Goal: Transaction & Acquisition: Purchase product/service

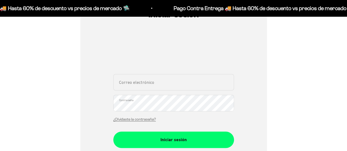
scroll to position [82, 0]
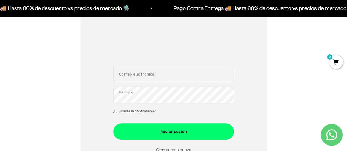
paste input "[EMAIL_ADDRESS][DOMAIN_NAME]"
type input "[EMAIL_ADDRESS][DOMAIN_NAME]"
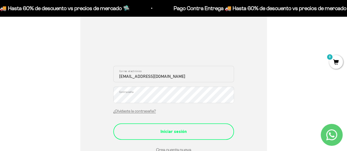
click at [173, 129] on div "Iniciar sesión" at bounding box center [173, 131] width 99 height 7
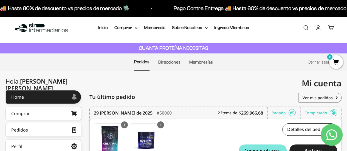
scroll to position [55, 0]
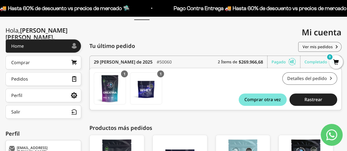
click at [310, 79] on link "Detalles del pedido" at bounding box center [309, 78] width 55 height 12
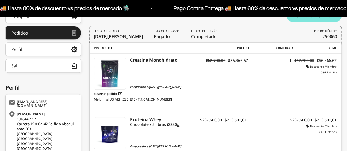
scroll to position [110, 0]
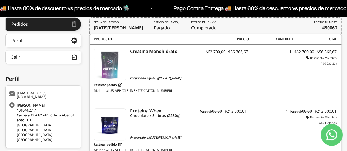
click at [108, 60] on img at bounding box center [110, 65] width 32 height 32
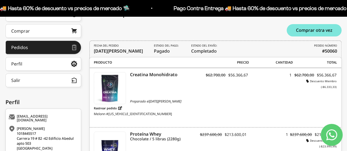
scroll to position [0, 0]
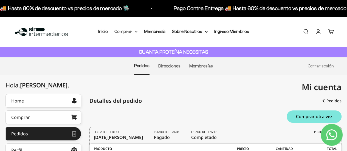
click at [124, 32] on summary "Comprar" at bounding box center [125, 31] width 23 height 7
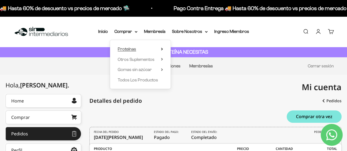
click at [135, 49] on span "Proteínas" at bounding box center [127, 49] width 18 height 5
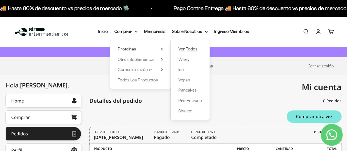
click at [191, 51] on span "Ver Todos" at bounding box center [187, 49] width 19 height 5
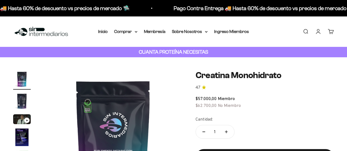
click at [18, 114] on img "Ir al artículo 3" at bounding box center [22, 119] width 18 height 10
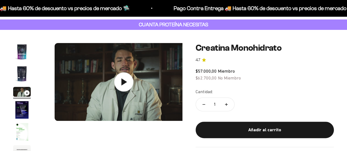
scroll to position [0, 283]
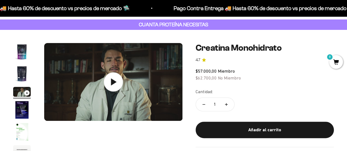
click at [117, 85] on icon at bounding box center [113, 81] width 19 height 19
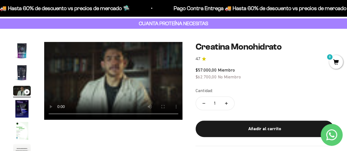
scroll to position [27, 0]
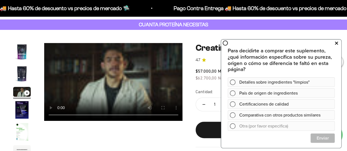
click at [336, 39] on button at bounding box center [336, 43] width 10 height 9
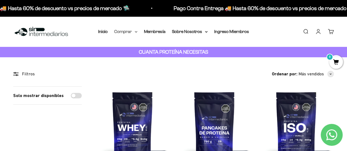
click at [132, 31] on summary "Comprar" at bounding box center [125, 31] width 23 height 7
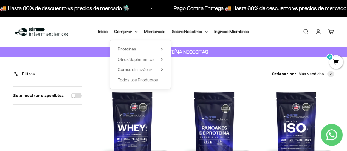
click at [154, 85] on div "Proteínas Ver Todos Whey Iso Vegan Shaker" at bounding box center [140, 64] width 61 height 49
click at [148, 81] on span "Todos Los Productos" at bounding box center [138, 80] width 40 height 5
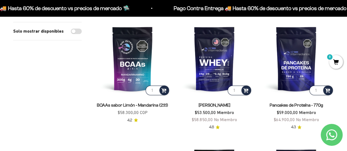
scroll to position [302, 0]
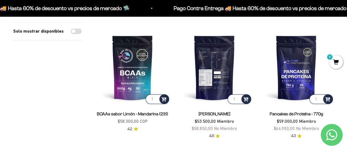
click at [210, 71] on img at bounding box center [214, 67] width 75 height 75
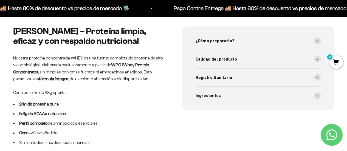
scroll to position [247, 0]
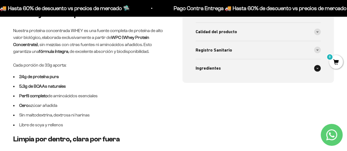
click at [316, 69] on span at bounding box center [317, 68] width 7 height 7
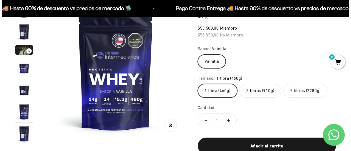
scroll to position [0, 0]
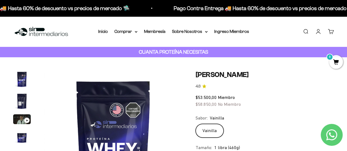
click at [335, 61] on span "0" at bounding box center [336, 62] width 14 height 14
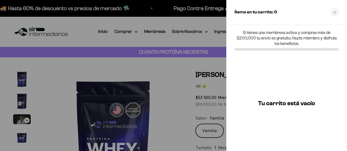
scroll to position [0, 720]
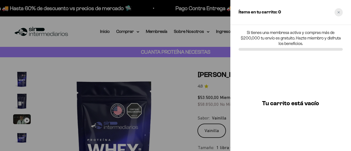
click at [338, 13] on icon "Close cart" at bounding box center [338, 12] width 3 height 3
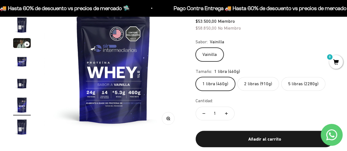
scroll to position [82, 0]
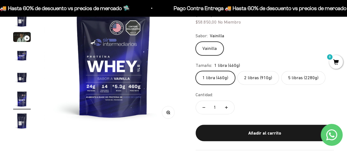
click at [226, 107] on icon "Aumentar cantidad" at bounding box center [226, 107] width 3 height 3
click at [203, 107] on button "Reducir cantidad" at bounding box center [204, 107] width 16 height 13
type input "1"
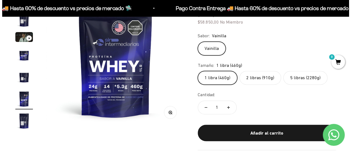
scroll to position [110, 0]
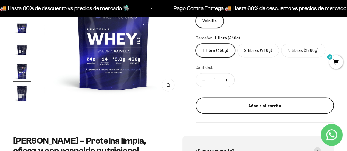
click at [252, 107] on div "Añadir al carrito" at bounding box center [264, 105] width 116 height 7
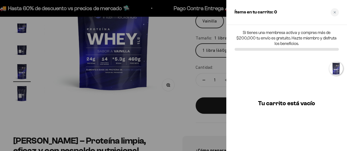
scroll to position [0, 720]
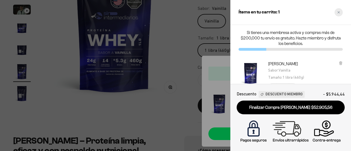
click at [341, 15] on div "Close cart" at bounding box center [339, 12] width 8 height 8
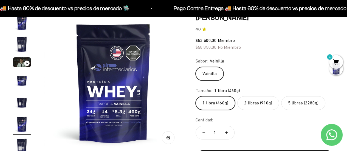
scroll to position [0, 0]
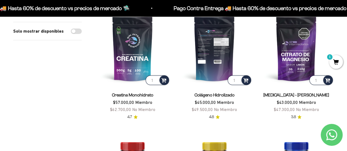
scroll to position [82, 0]
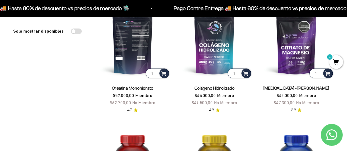
click at [140, 53] on img at bounding box center [132, 41] width 75 height 75
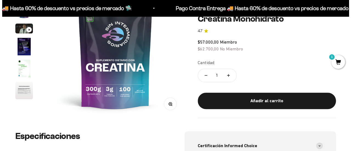
scroll to position [82, 0]
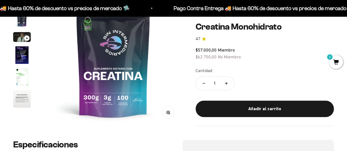
drag, startPoint x: 266, startPoint y: 107, endPoint x: 186, endPoint y: 88, distance: 82.4
click at [266, 108] on div "Añadir al carrito" at bounding box center [264, 108] width 116 height 7
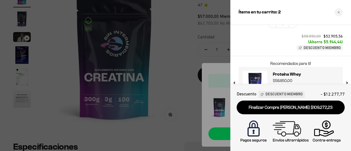
scroll to position [133, 0]
